Goal: Information Seeking & Learning: Learn about a topic

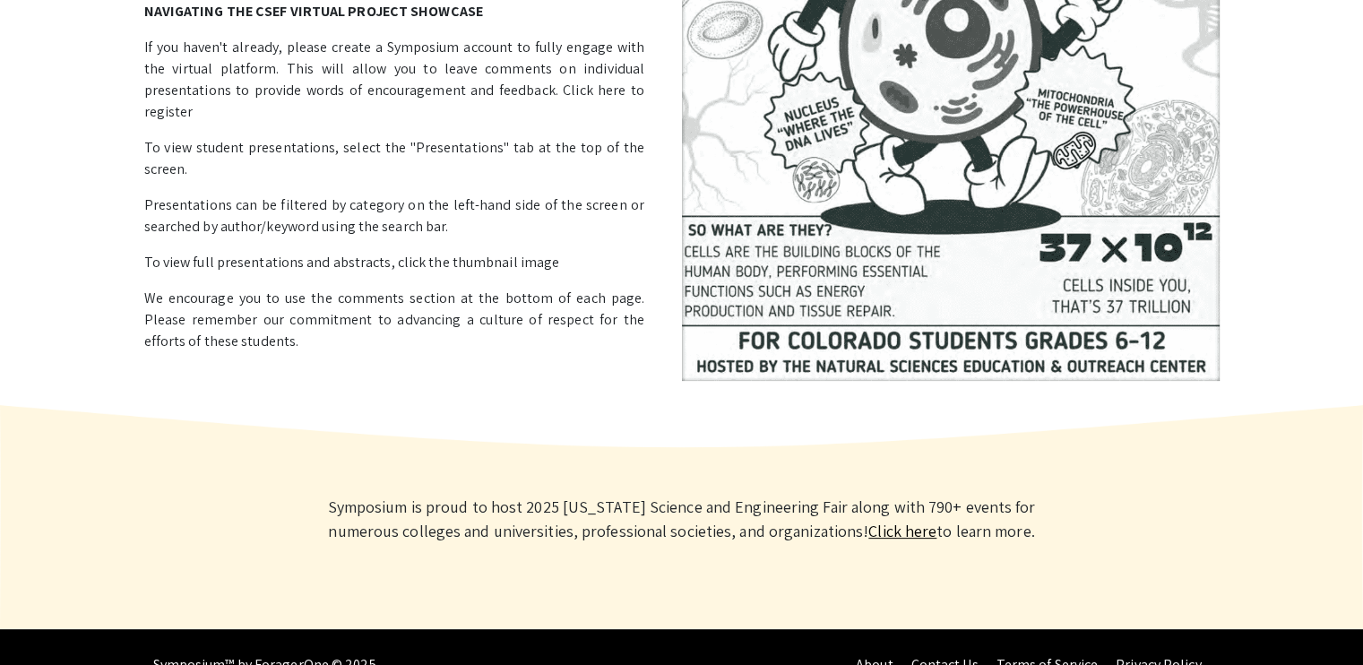
scroll to position [449, 0]
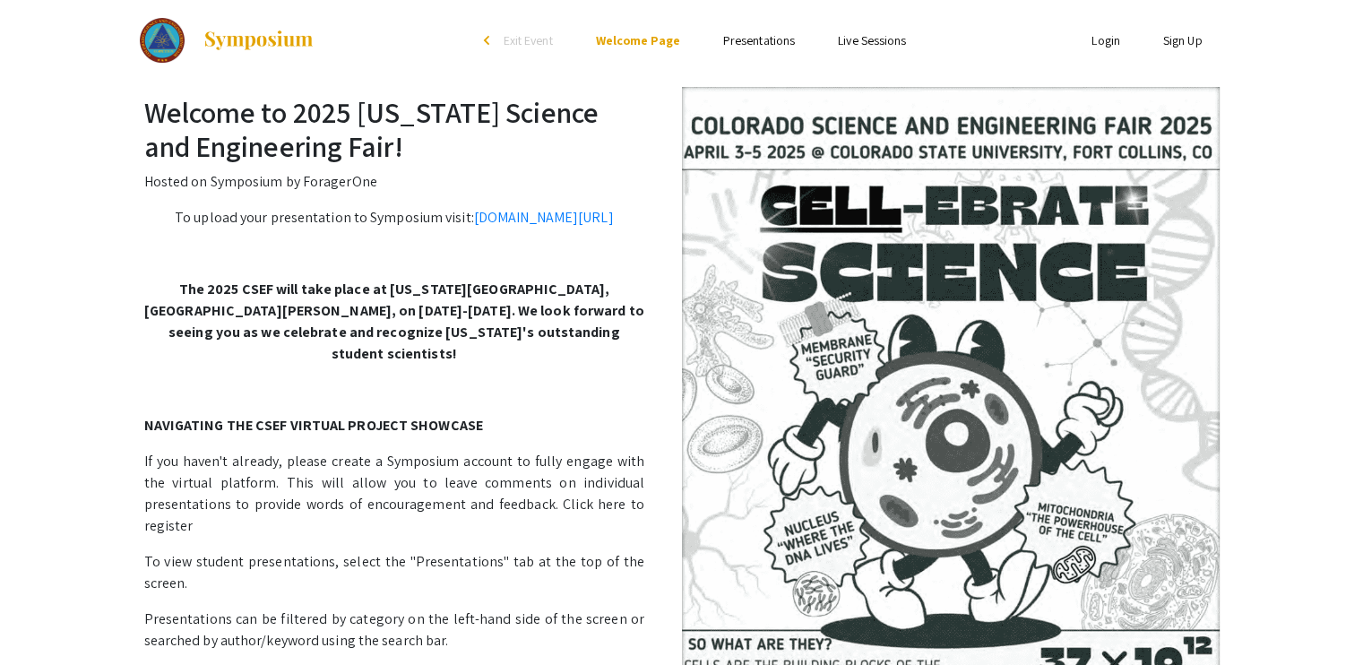
click at [764, 36] on link "Presentations" at bounding box center [759, 40] width 72 height 16
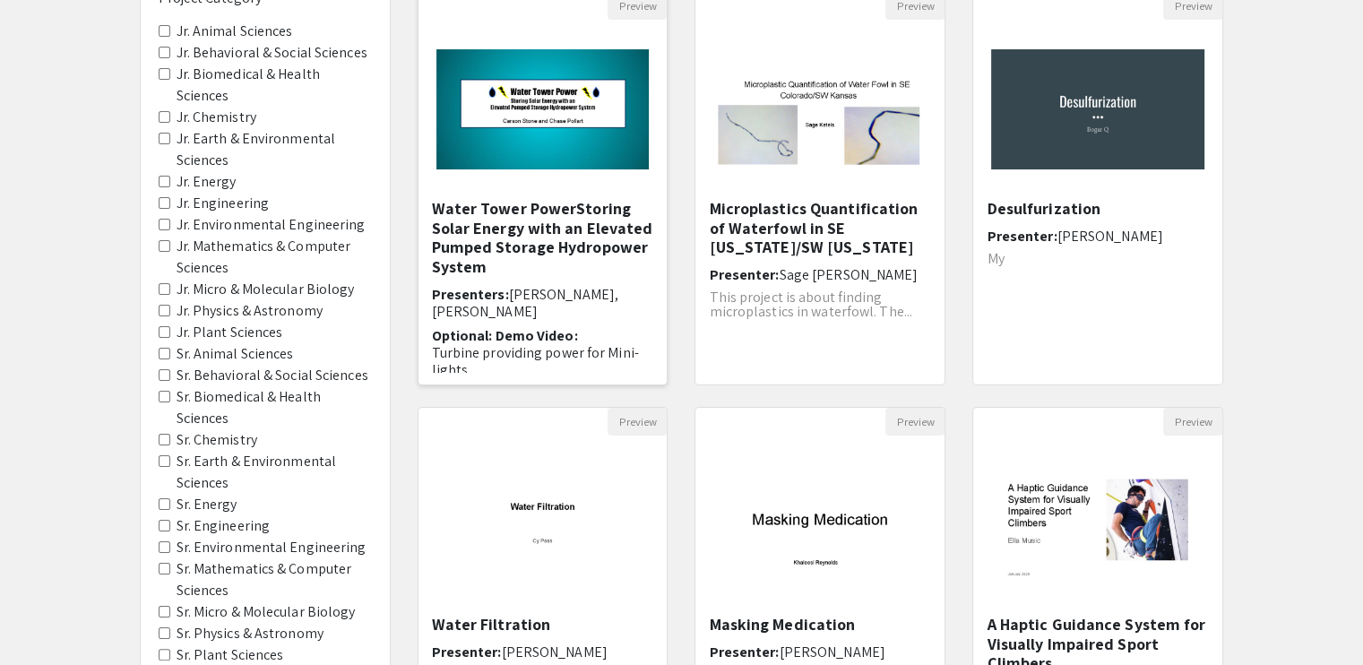
scroll to position [204, 0]
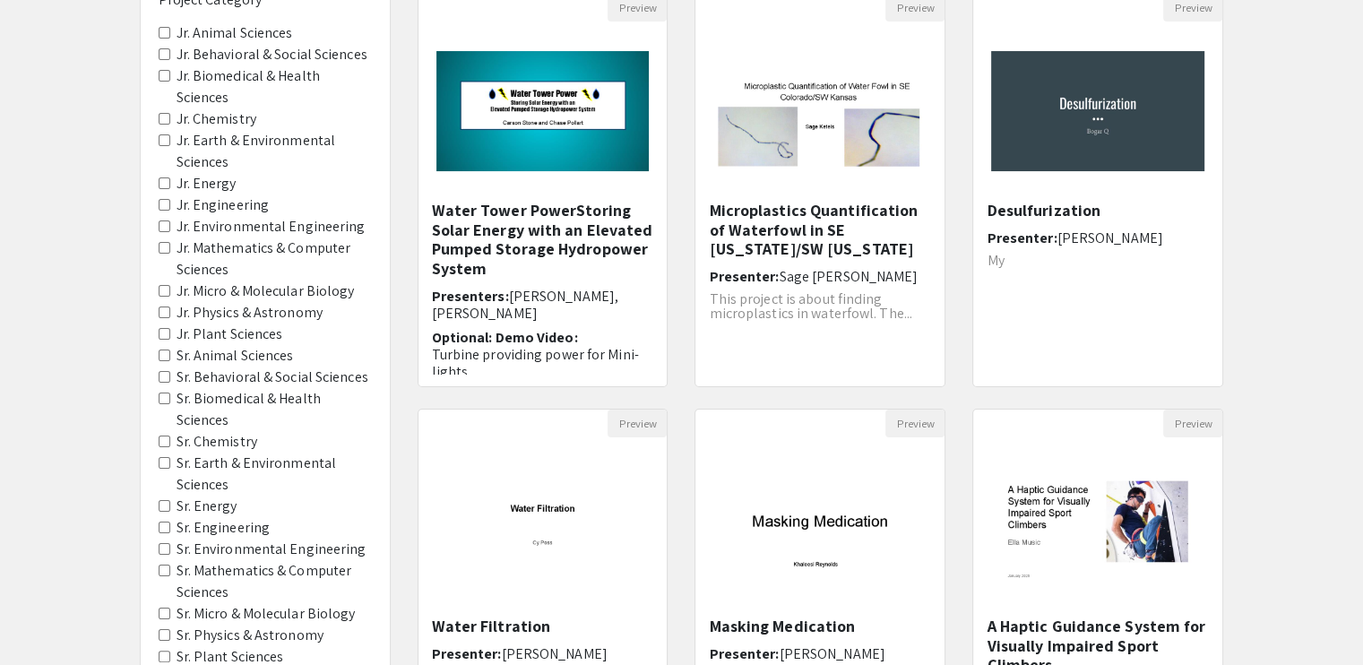
click at [229, 431] on label "Sr. Chemistry" at bounding box center [217, 442] width 81 height 22
click at [170, 436] on Chemistry "Sr. Chemistry" at bounding box center [165, 442] width 12 height 12
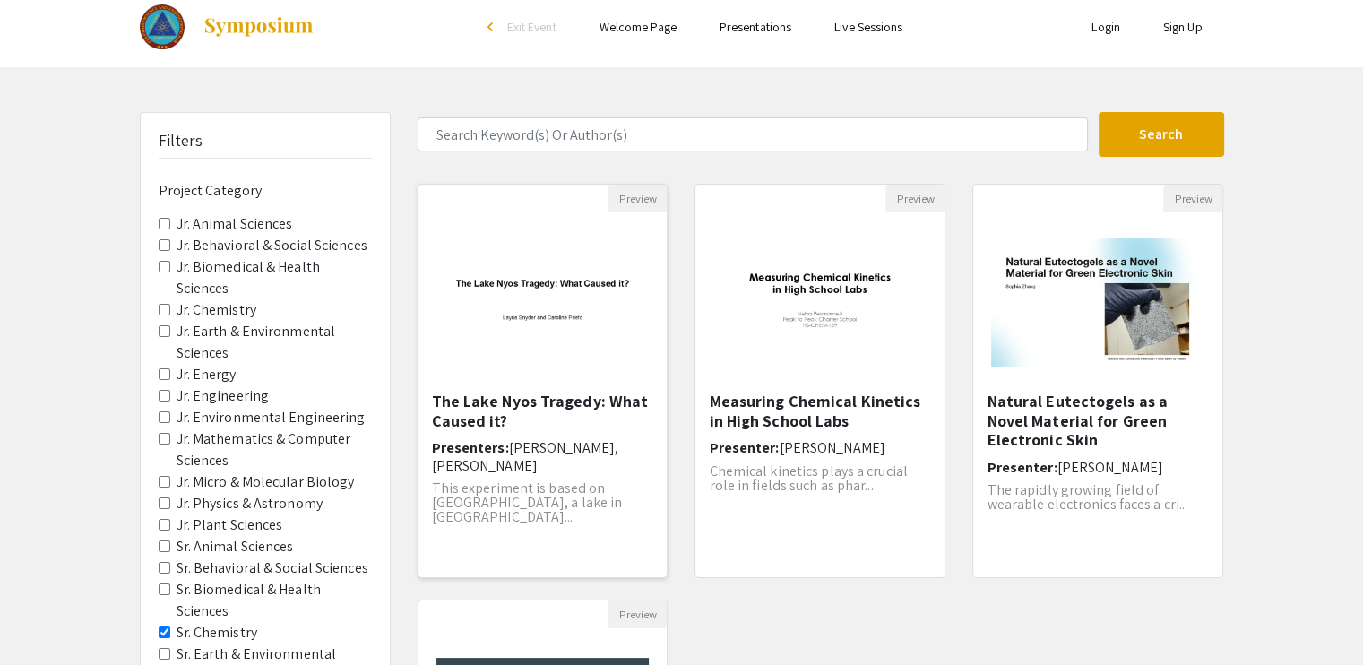
scroll to position [14, 0]
click at [484, 399] on h5 "The Lake Nyos Tragedy: What Caused it?" at bounding box center [543, 410] width 222 height 39
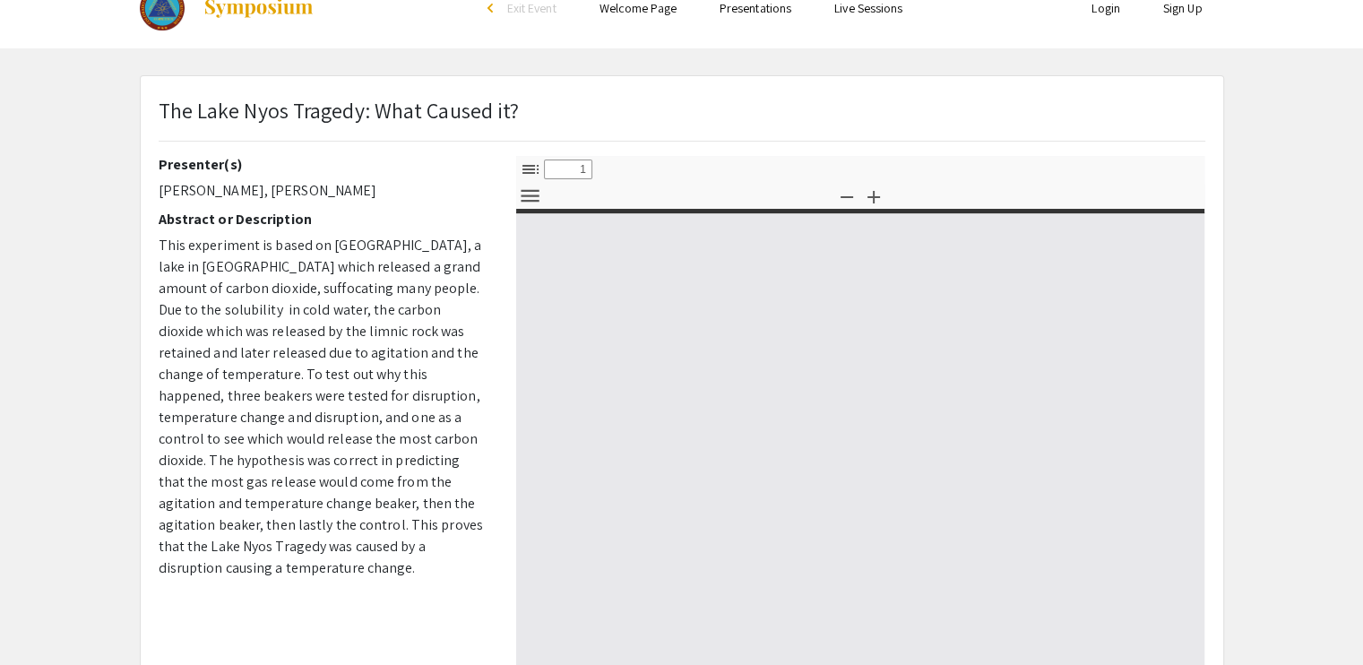
select select "custom"
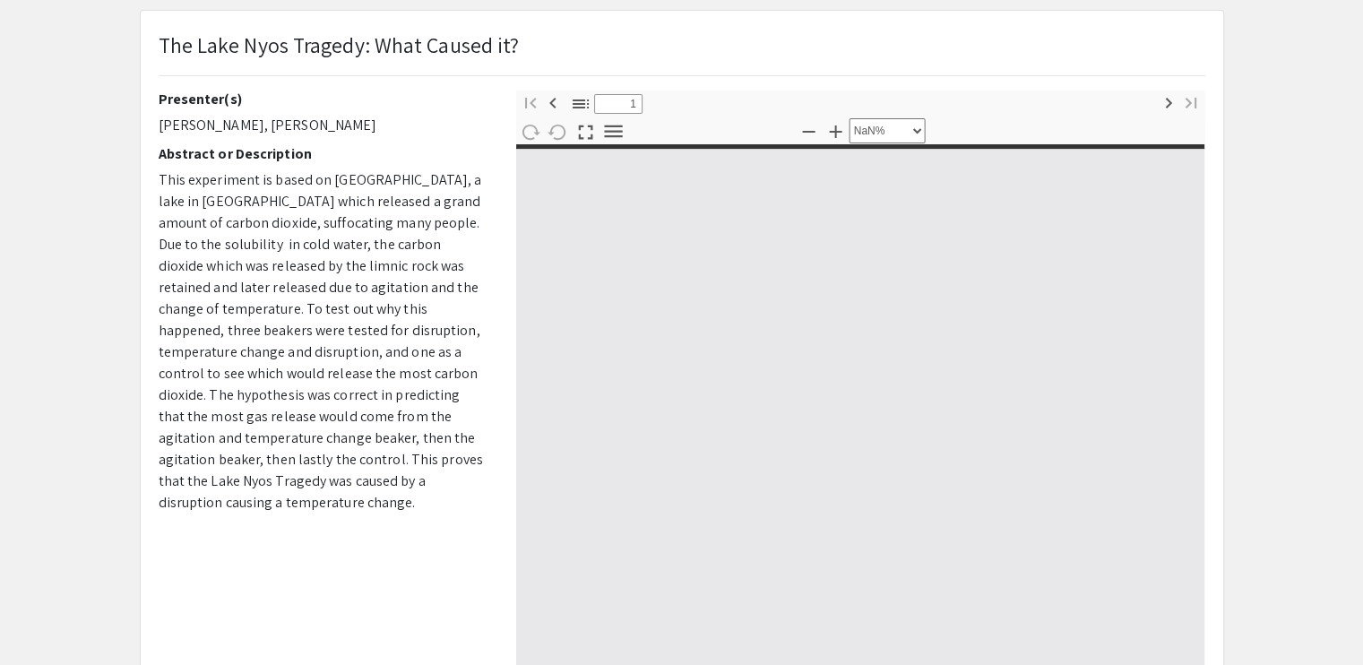
type input "0"
select select "custom"
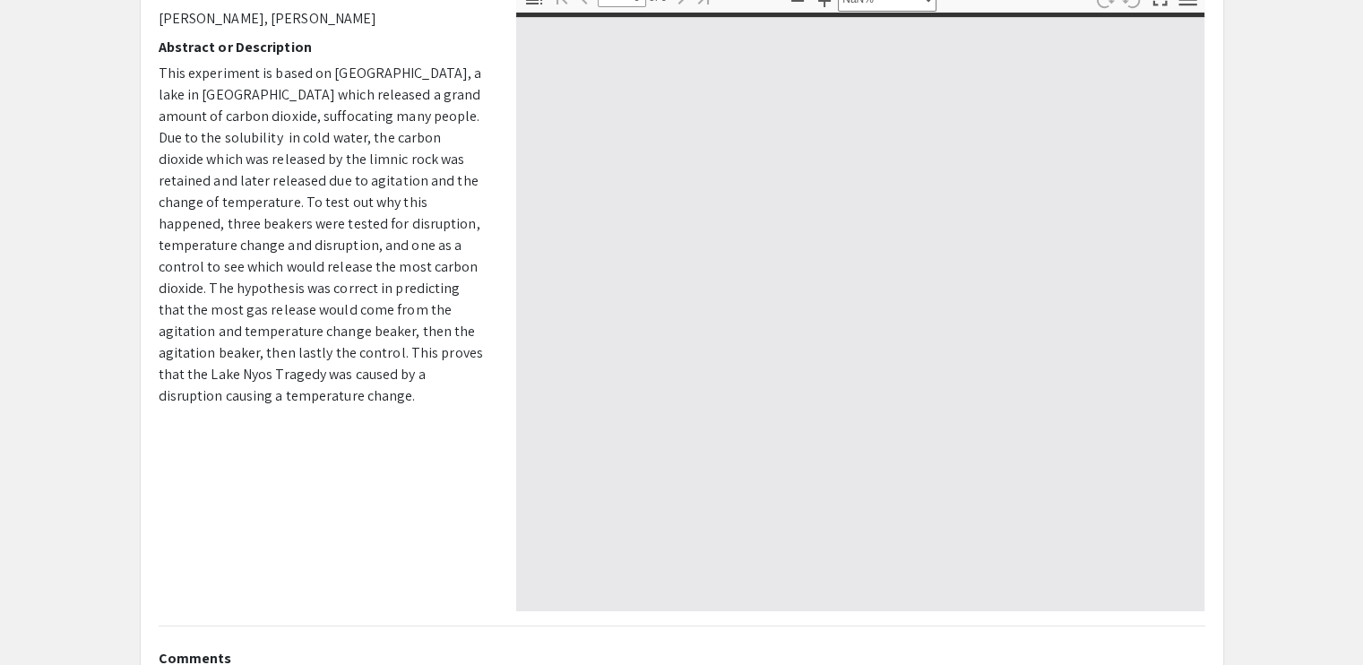
type input "1"
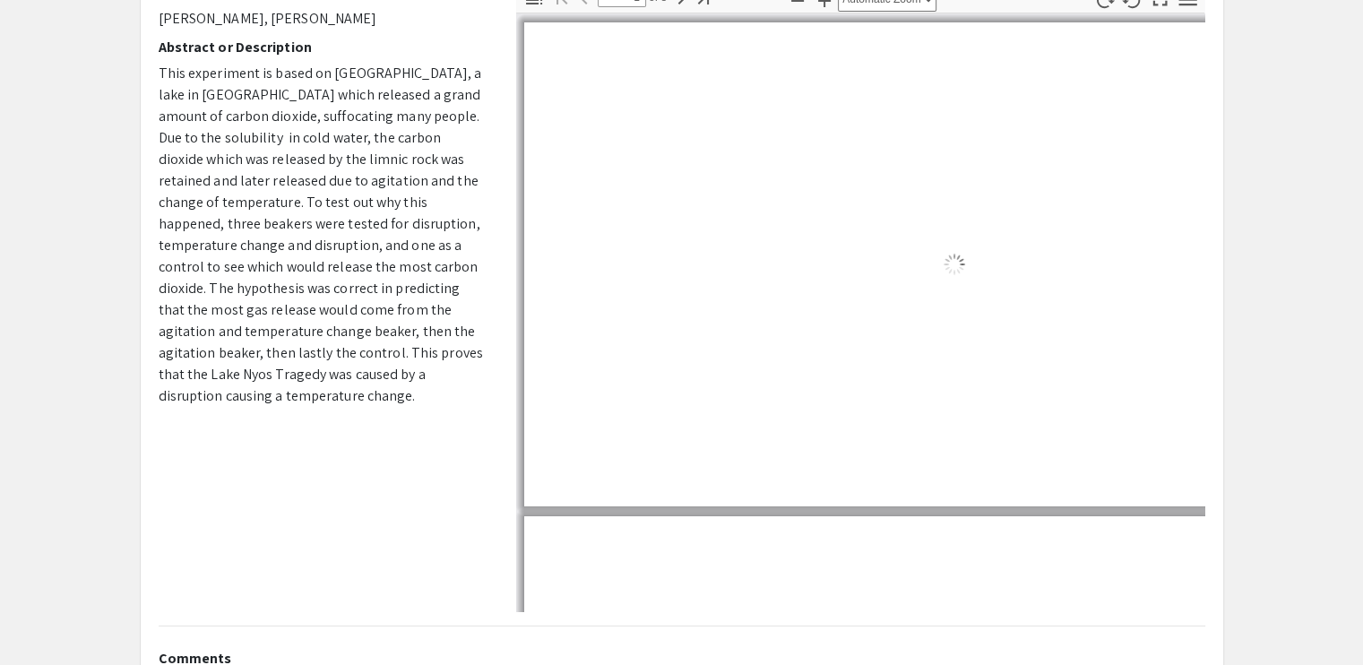
select select "auto"
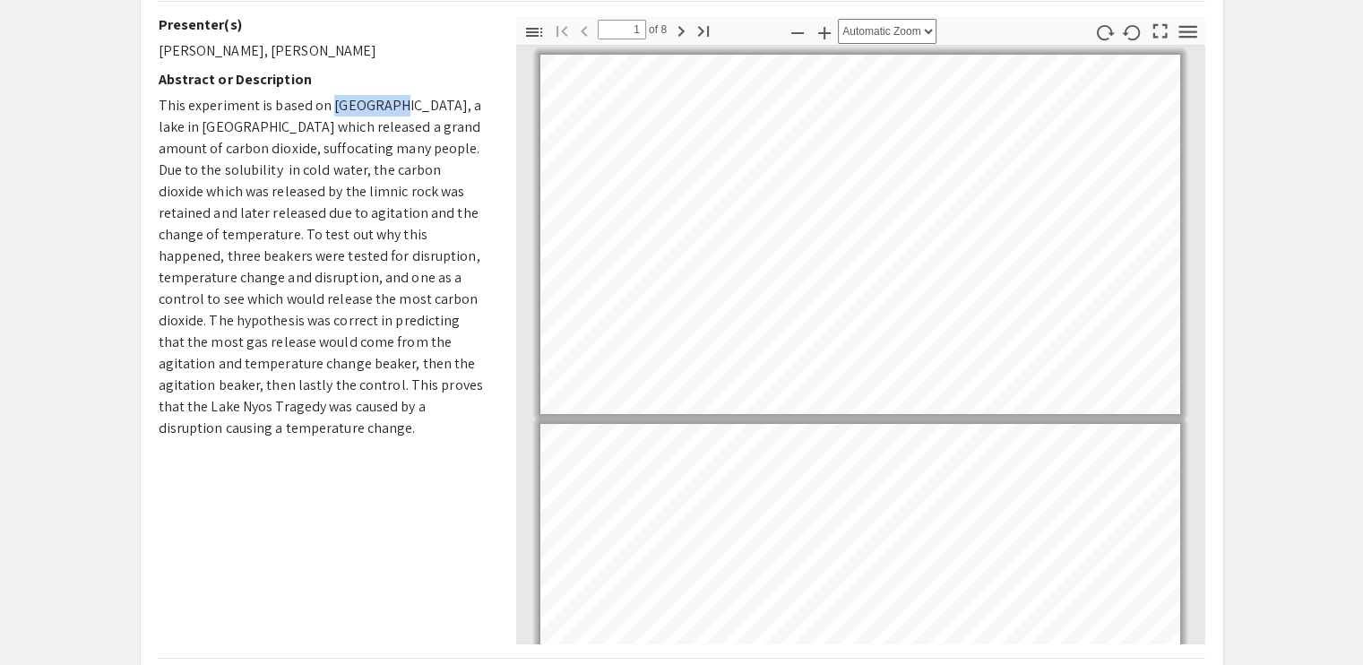
drag, startPoint x: 328, startPoint y: 106, endPoint x: 387, endPoint y: 110, distance: 59.3
click at [387, 110] on span "This experiment is based on Lake Nyos, a lake in Central Africa which released …" at bounding box center [321, 266] width 324 height 341
copy span "Lake Nyos"
click at [406, 142] on span "This experiment is based on Lake Nyos, a lake in Central Africa which released …" at bounding box center [321, 266] width 324 height 341
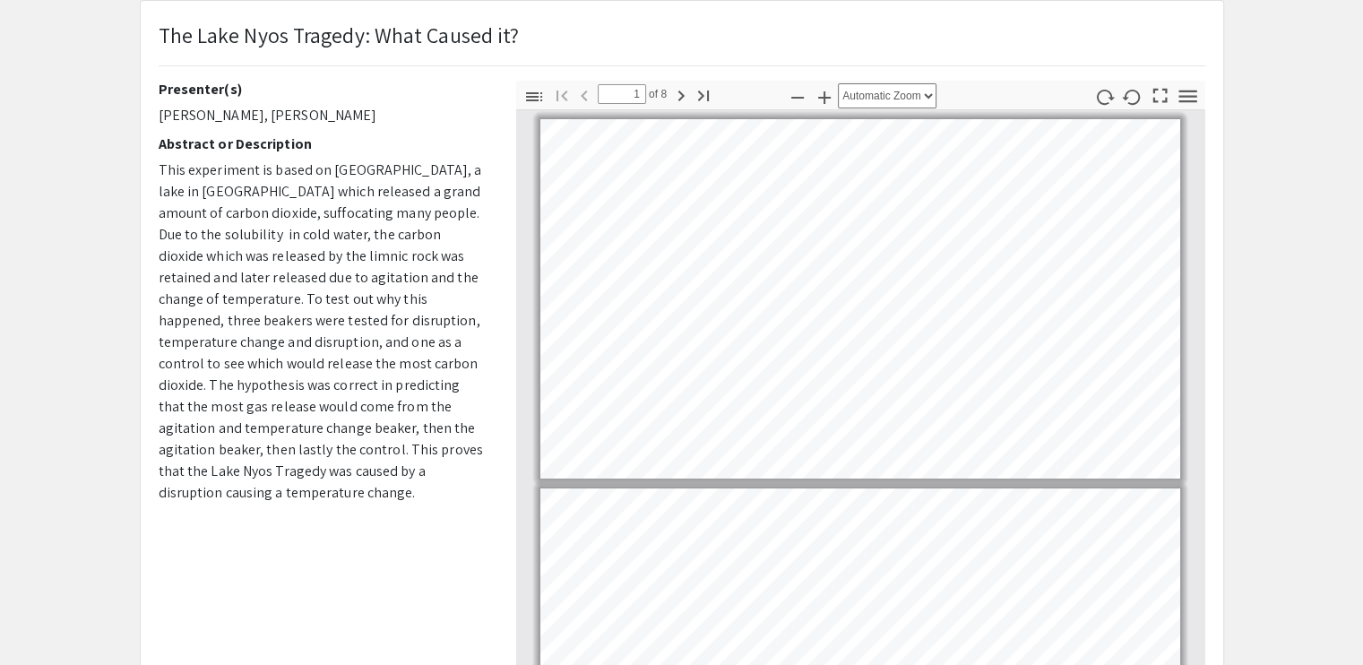
click at [455, 136] on h2 "Abstract or Description" at bounding box center [324, 143] width 331 height 17
click at [1337, 211] on app-presentation "The Lake Nyos Tragedy: What Caused it? Presenter(s) Layna Snyder, Caroline Prie…" at bounding box center [681, 453] width 1363 height 906
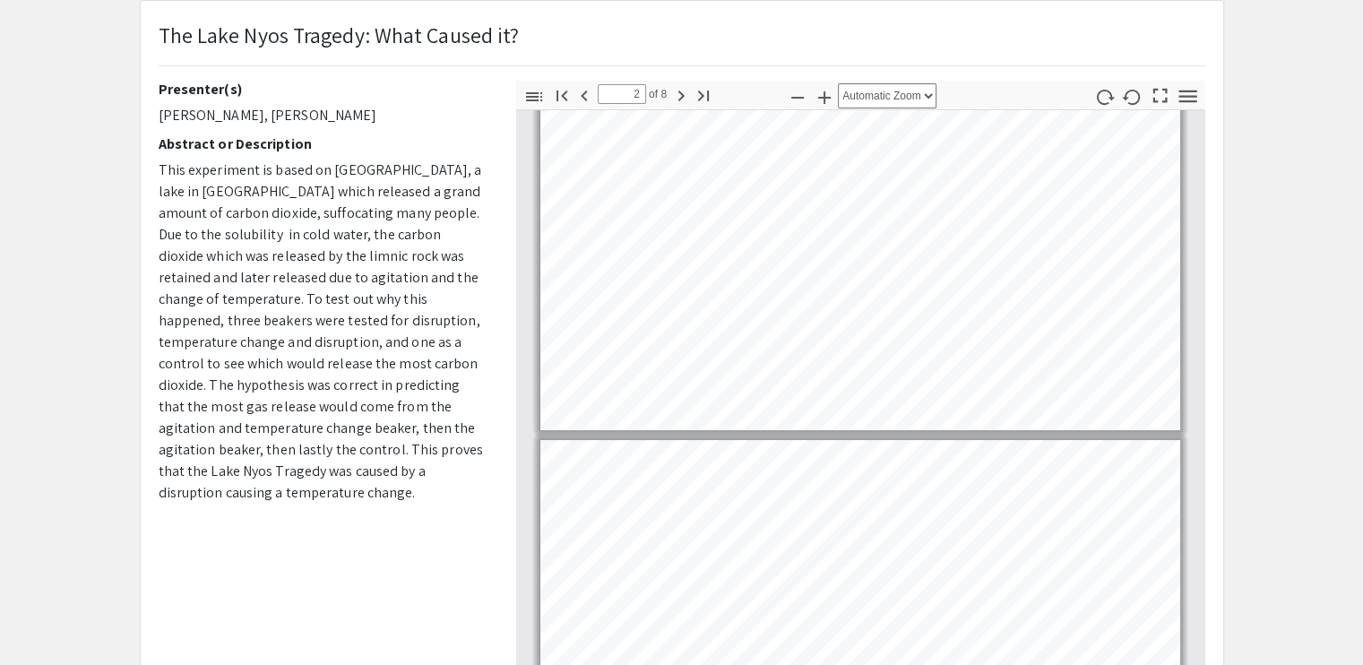
scroll to position [414, 0]
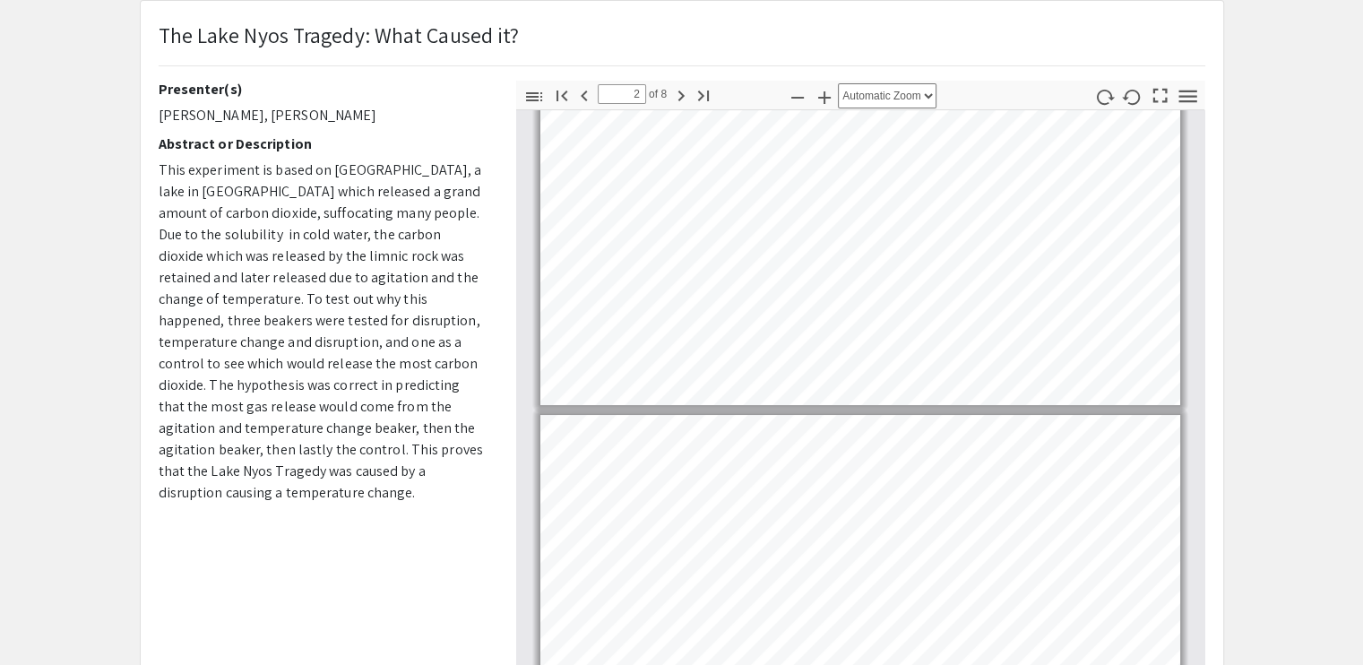
type input "3"
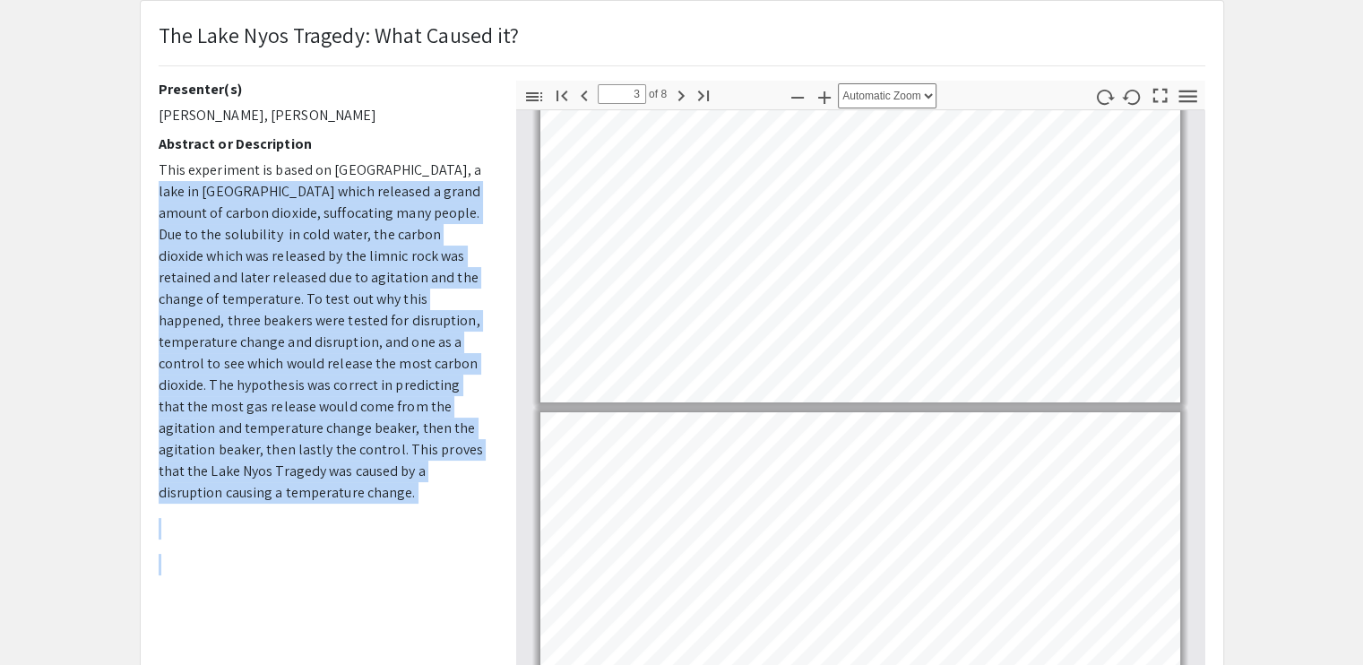
drag, startPoint x: 1242, startPoint y: 367, endPoint x: 501, endPoint y: 179, distance: 764.6
click at [501, 179] on app-presentation "The Lake Nyos Tragedy: What Caused it? Presenter(s) Layna Snyder, Caroline Prie…" at bounding box center [681, 453] width 1363 height 906
click at [501, 179] on div "Presenter(s) Layna Snyder, Caroline Prieto Abstract or Description This experim…" at bounding box center [324, 394] width 358 height 627
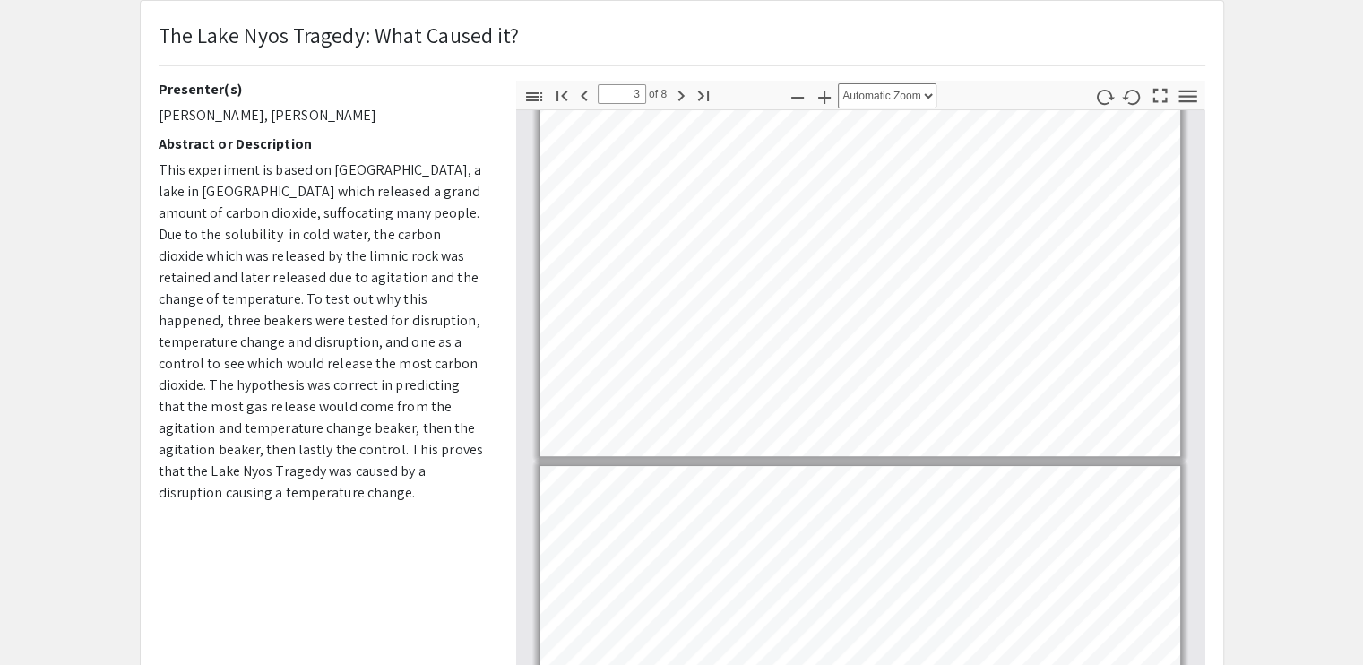
scroll to position [764, 0]
